Goal: Task Accomplishment & Management: Manage account settings

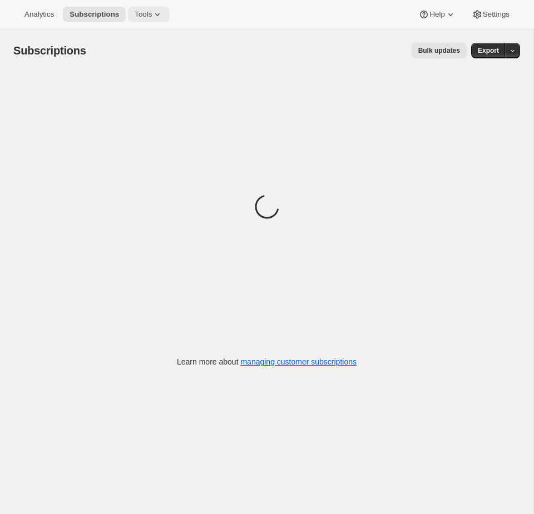
click at [157, 14] on icon at bounding box center [157, 14] width 11 height 11
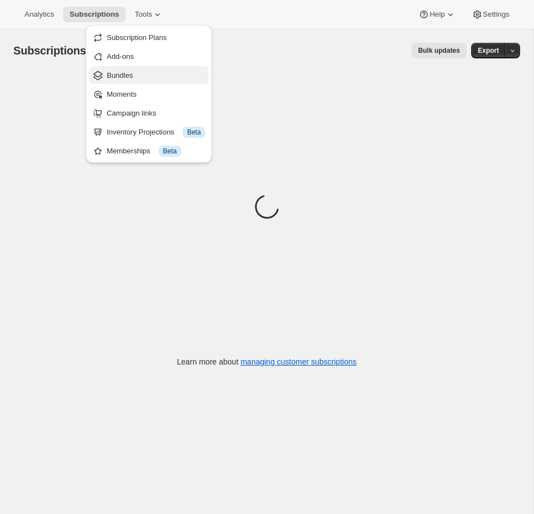
click at [133, 72] on span "Bundles" at bounding box center [120, 75] width 26 height 8
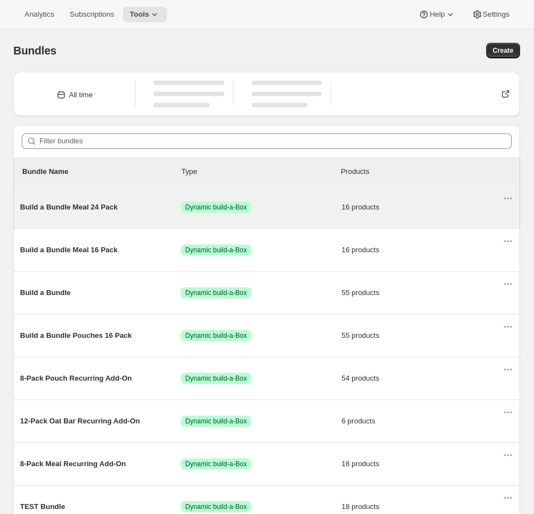
click at [277, 207] on span "Success Dynamic build-a-Box" at bounding box center [261, 207] width 161 height 11
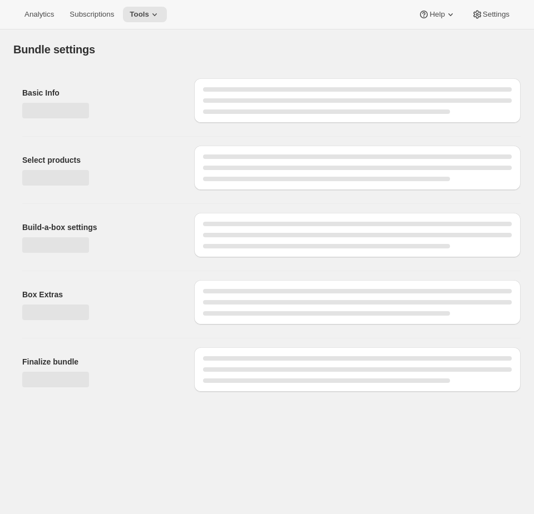
type input "Build a Bundle Meal 24 Pack"
checkbox input "true"
